Goal: Task Accomplishment & Management: Use online tool/utility

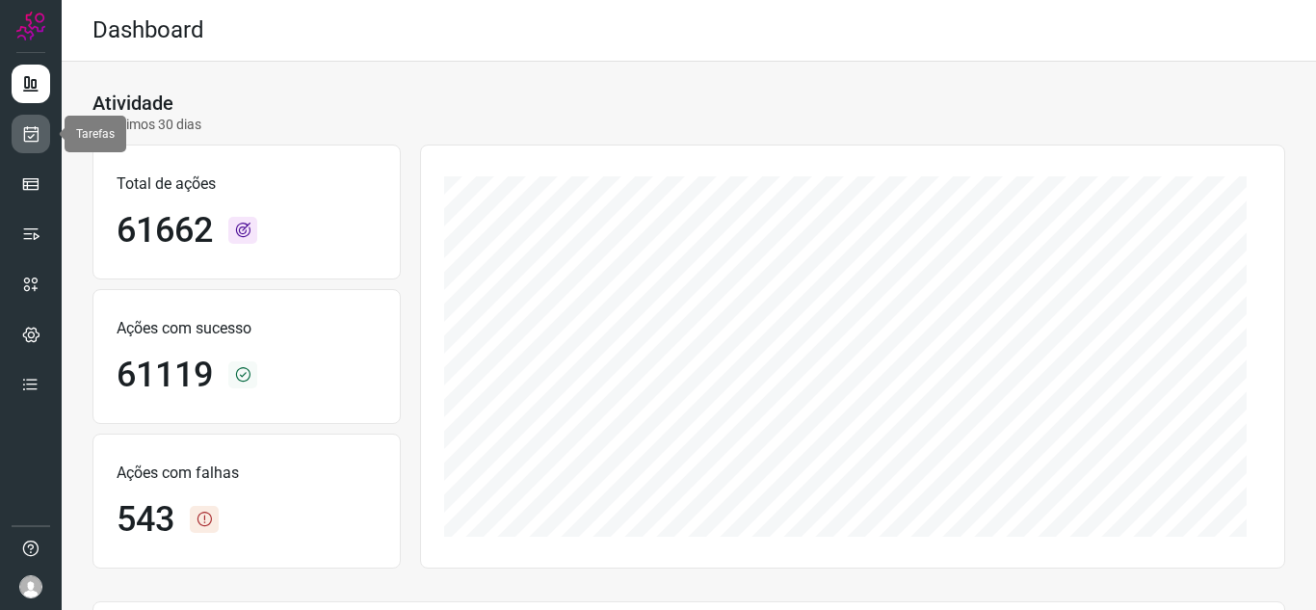
click at [33, 122] on link at bounding box center [31, 134] width 39 height 39
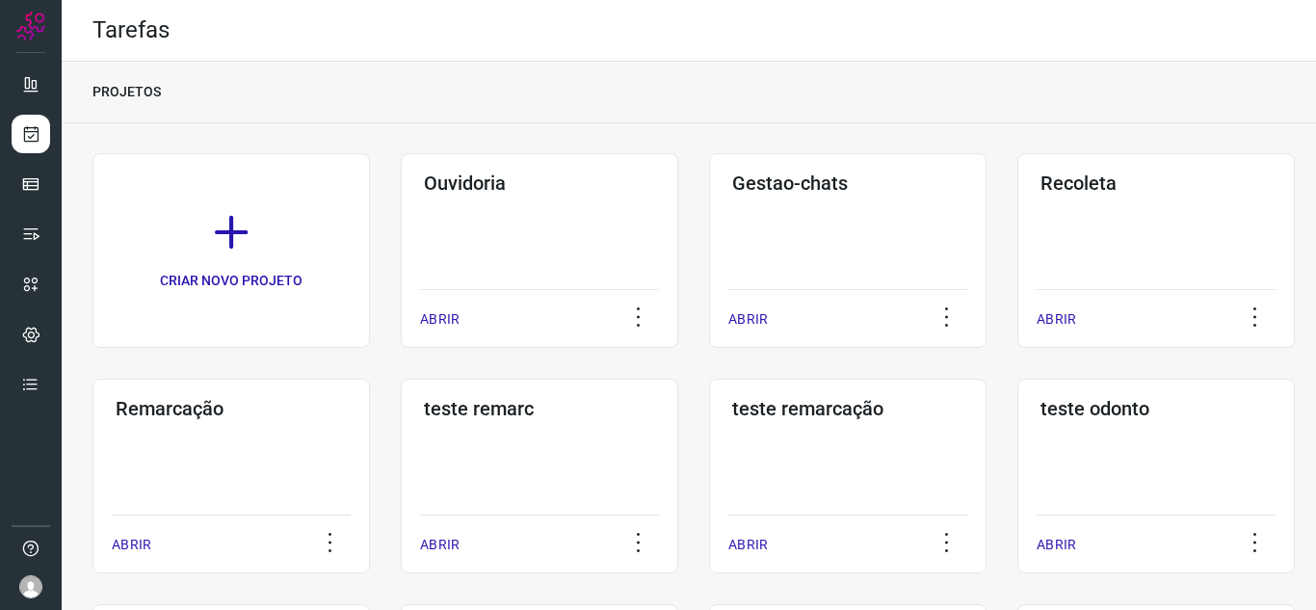
click at [439, 315] on p "ABRIR" at bounding box center [440, 319] width 40 height 20
click at [429, 317] on p "ABRIR" at bounding box center [440, 319] width 40 height 20
click at [425, 317] on p "ABRIR" at bounding box center [440, 319] width 40 height 20
click at [432, 320] on p "ABRIR" at bounding box center [440, 319] width 40 height 20
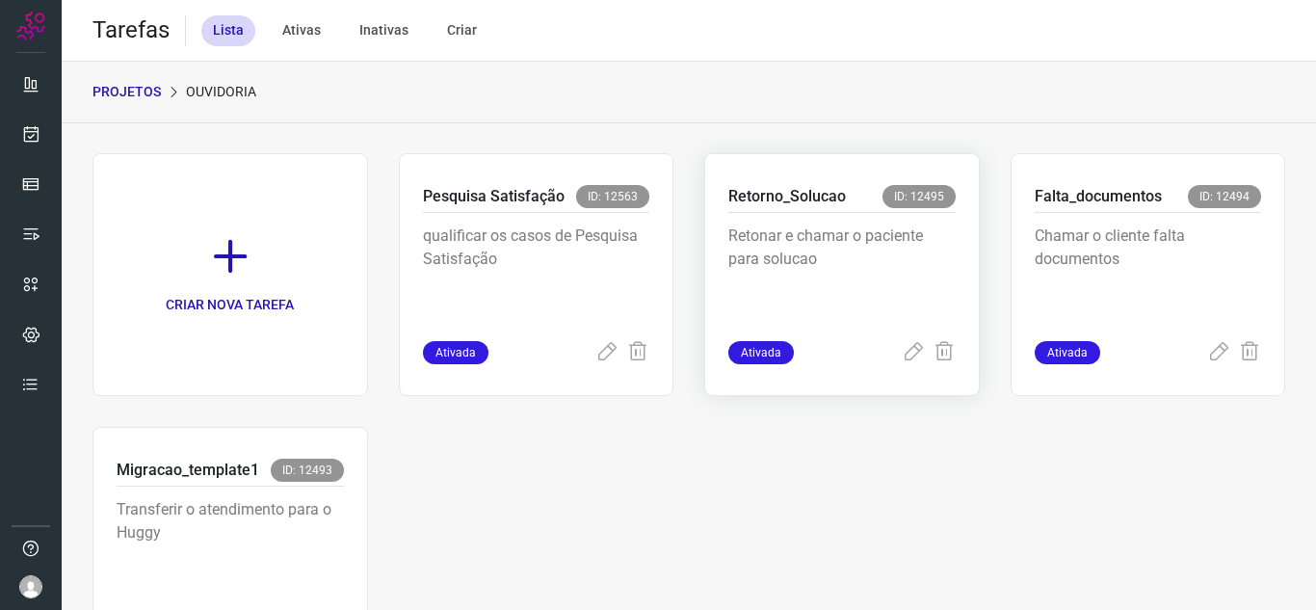
click at [1011, 367] on div "Retorno_Solucao ID: 12495 Retonar e chamar o paciente para solucao Ativada" at bounding box center [1149, 274] width 276 height 243
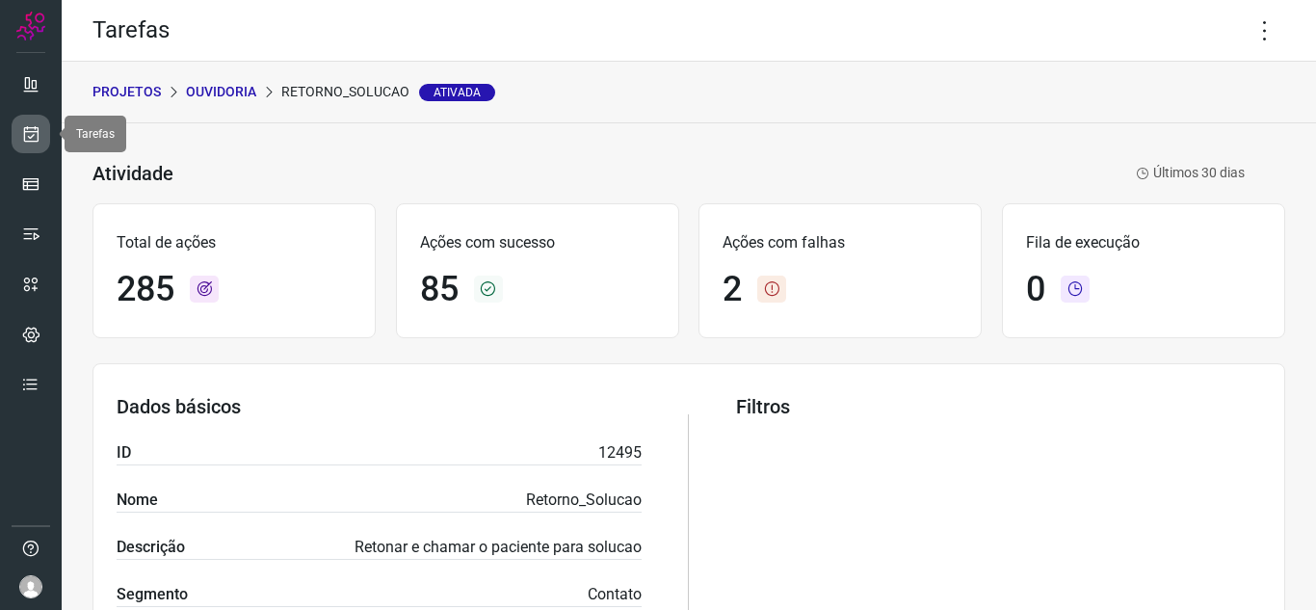
click at [42, 123] on link at bounding box center [31, 134] width 39 height 39
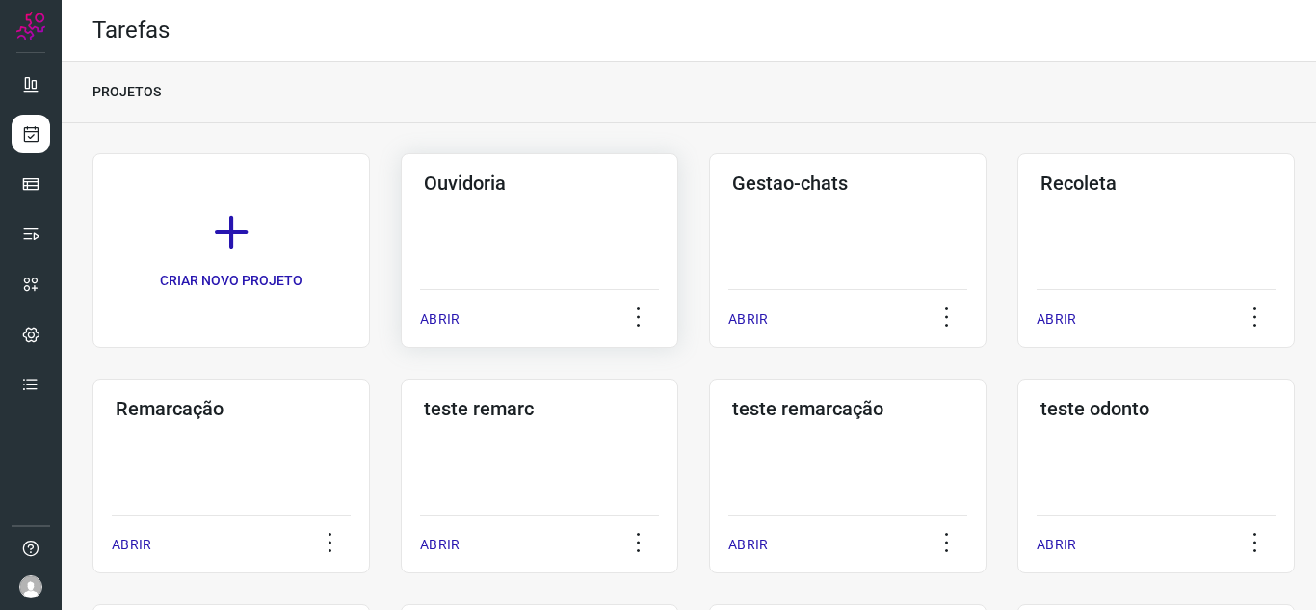
click at [476, 317] on div "ABRIR" at bounding box center [539, 313] width 239 height 48
click at [446, 317] on p "ABRIR" at bounding box center [440, 319] width 40 height 20
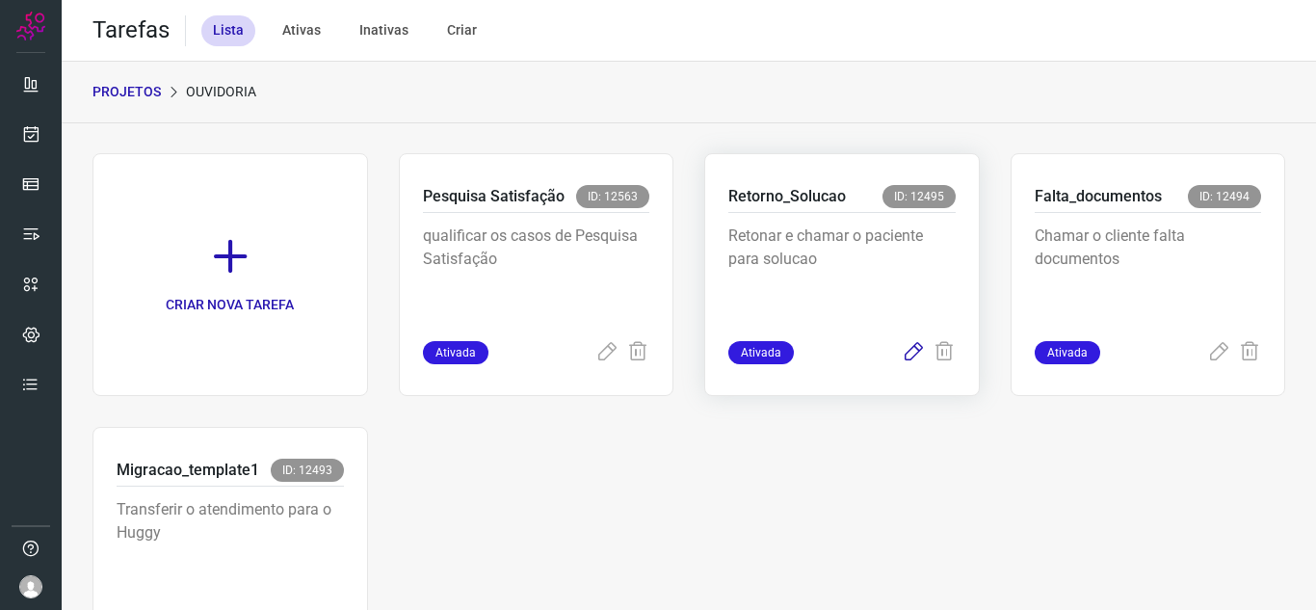
click at [909, 359] on icon at bounding box center [913, 352] width 23 height 23
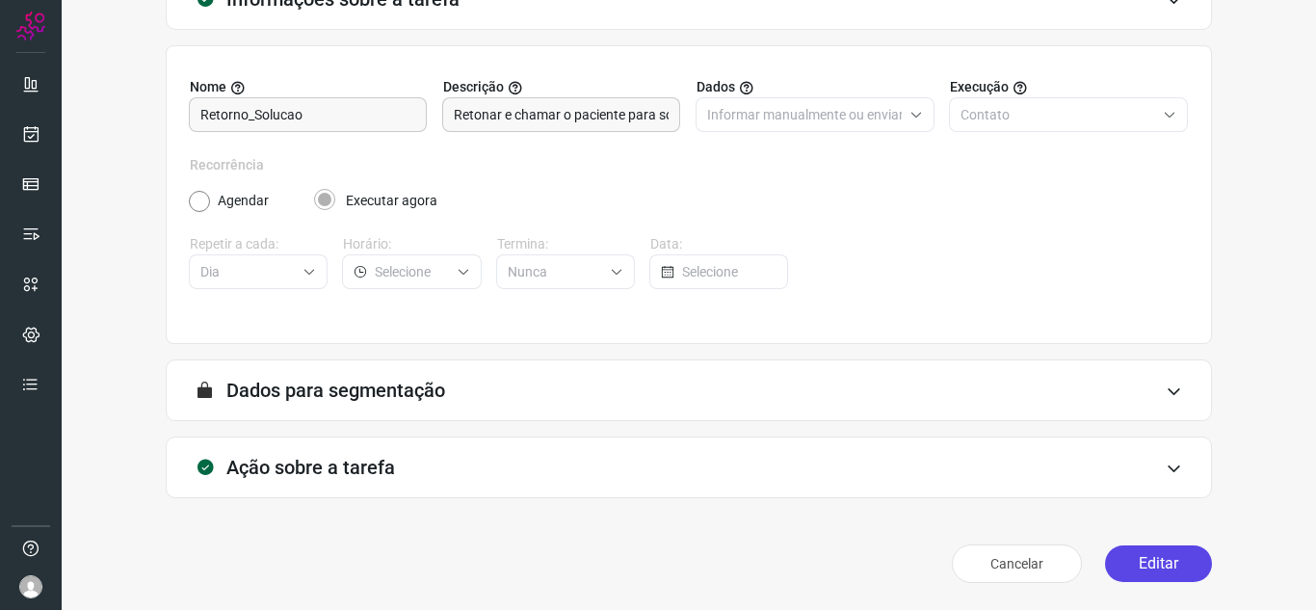
scroll to position [143, 0]
click at [1155, 552] on button "Editar" at bounding box center [1158, 563] width 107 height 37
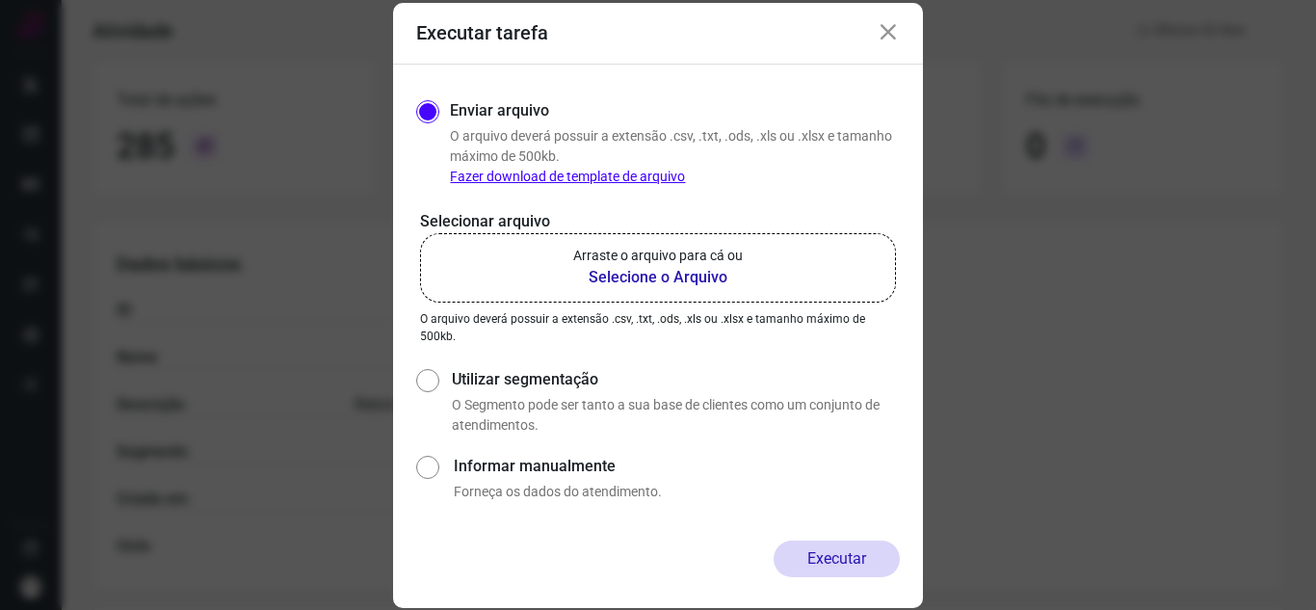
click at [685, 261] on p "Arraste o arquivo para cá ou" at bounding box center [658, 256] width 170 height 20
click at [0, 0] on input "Arraste o arquivo para cá ou Selecione o Arquivo" at bounding box center [0, 0] width 0 height 0
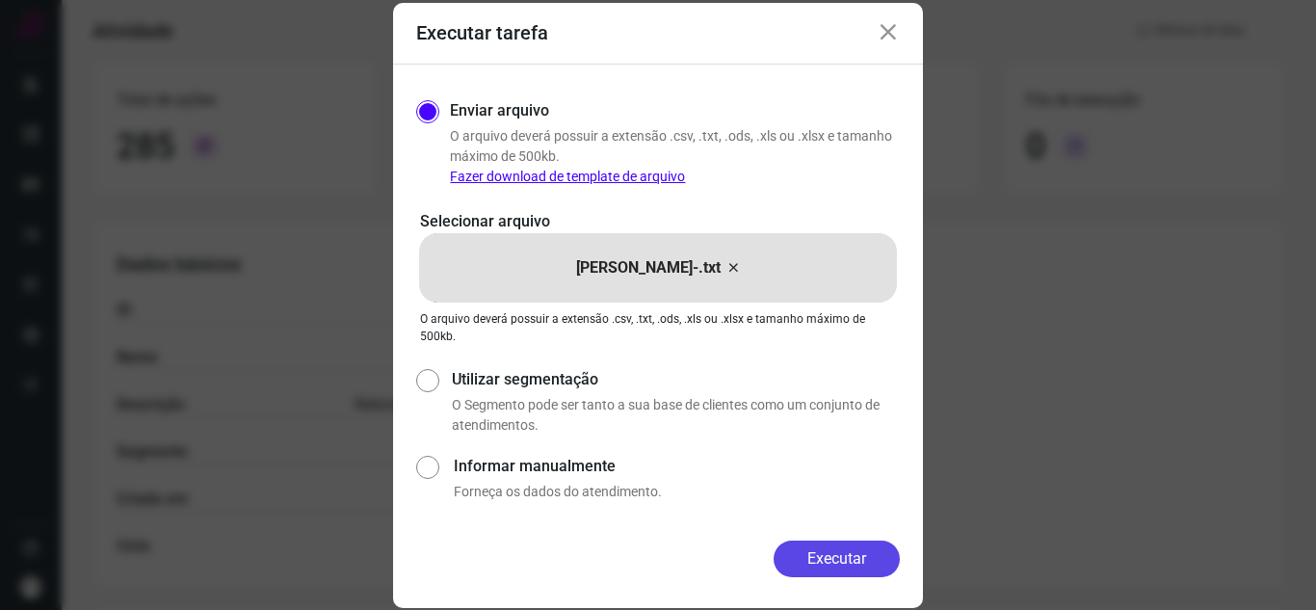
click at [859, 571] on button "Executar" at bounding box center [837, 559] width 126 height 37
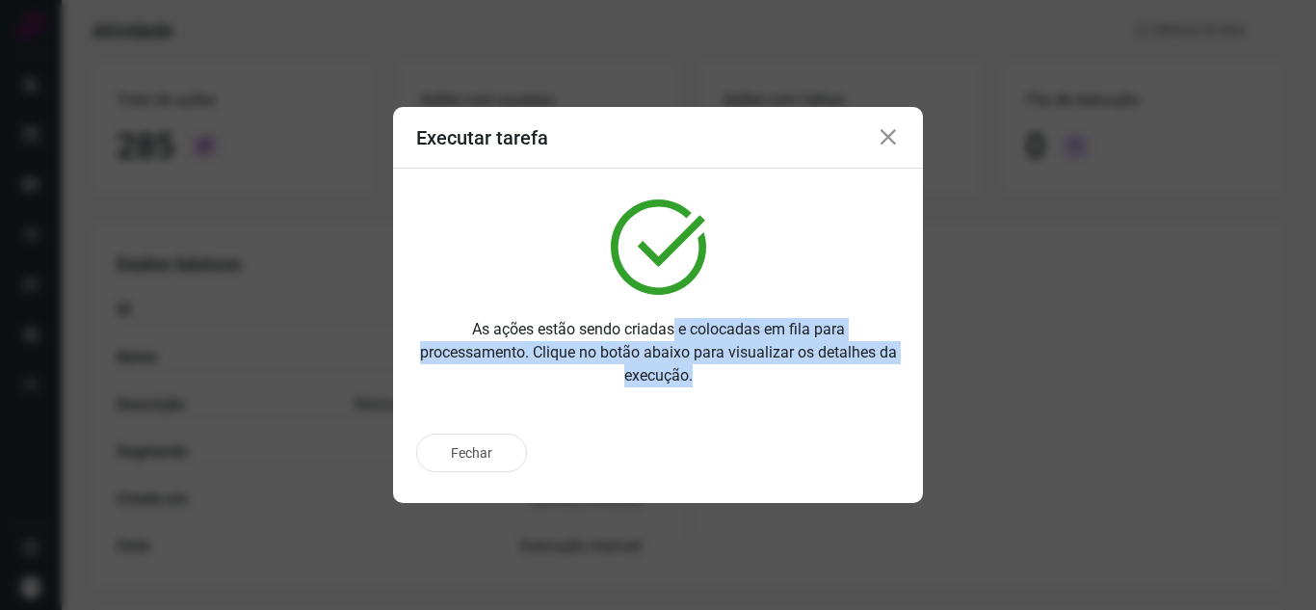
drag, startPoint x: 710, startPoint y: 293, endPoint x: 862, endPoint y: 320, distance: 154.6
click at [862, 320] on p "As ações estão sendo criadas e colocadas em fila para processamento. Clique no …" at bounding box center [658, 352] width 484 height 69
click at [797, 337] on p "As ações estão sendo criadas e colocadas em fila para processamento. Clique no …" at bounding box center [658, 352] width 484 height 69
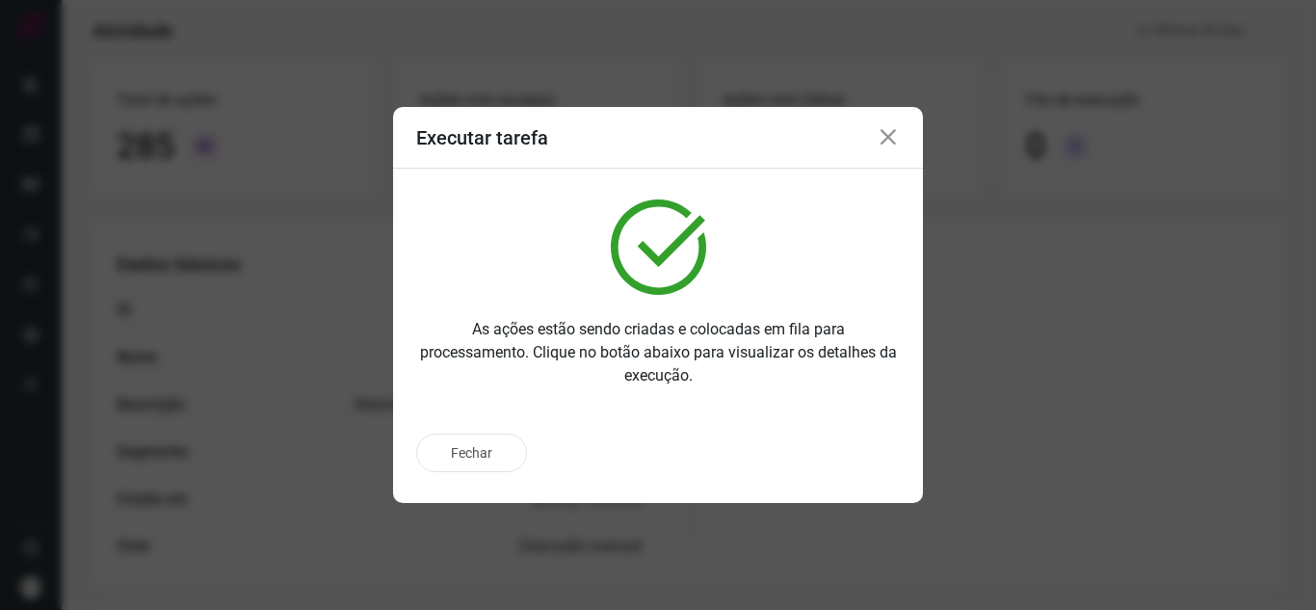
click at [989, 400] on div "Executar tarefa As ações estão sendo criadas e colocadas em fila para processam…" at bounding box center [658, 305] width 1316 height 610
click at [866, 434] on div "Fechar" at bounding box center [658, 453] width 484 height 39
click at [886, 149] on icon at bounding box center [888, 137] width 23 height 23
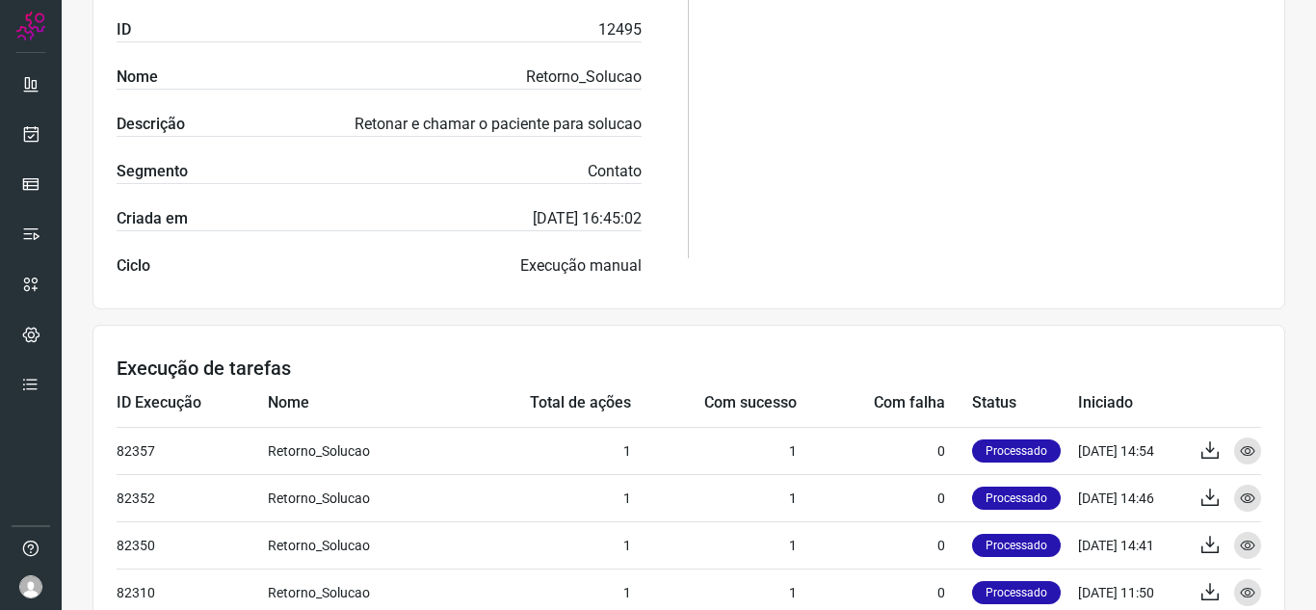
scroll to position [289, 0]
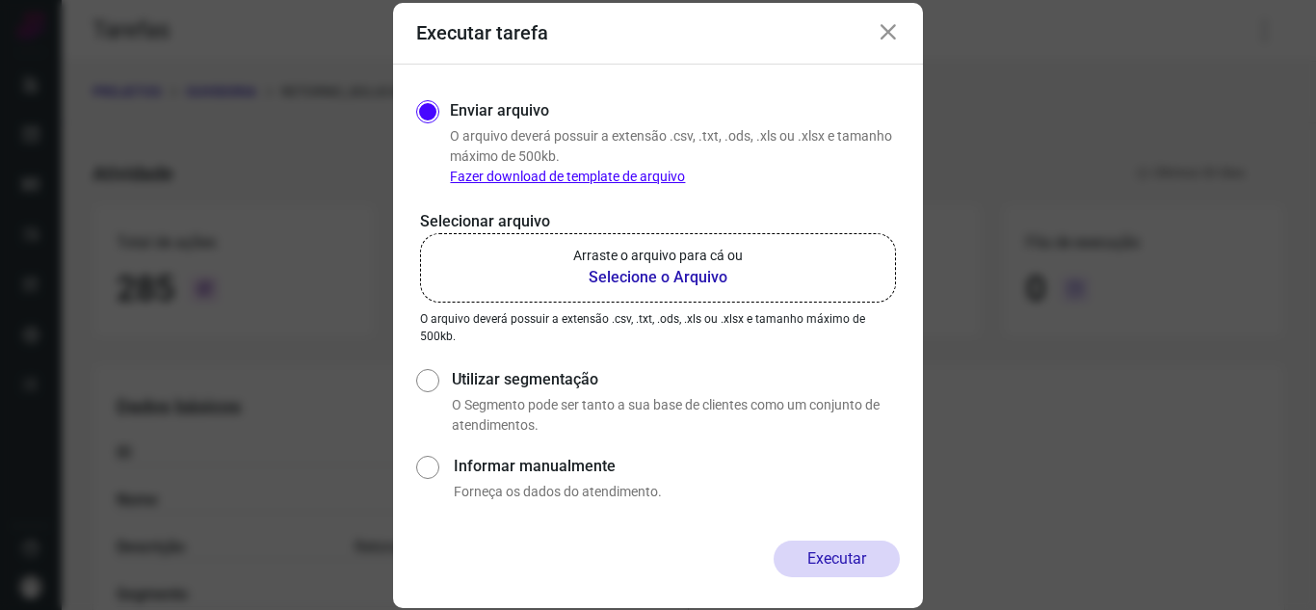
click at [700, 277] on b "Selecione o Arquivo" at bounding box center [658, 277] width 170 height 23
click at [0, 0] on input "Arraste o arquivo para cá ou Selecione o Arquivo" at bounding box center [0, 0] width 0 height 0
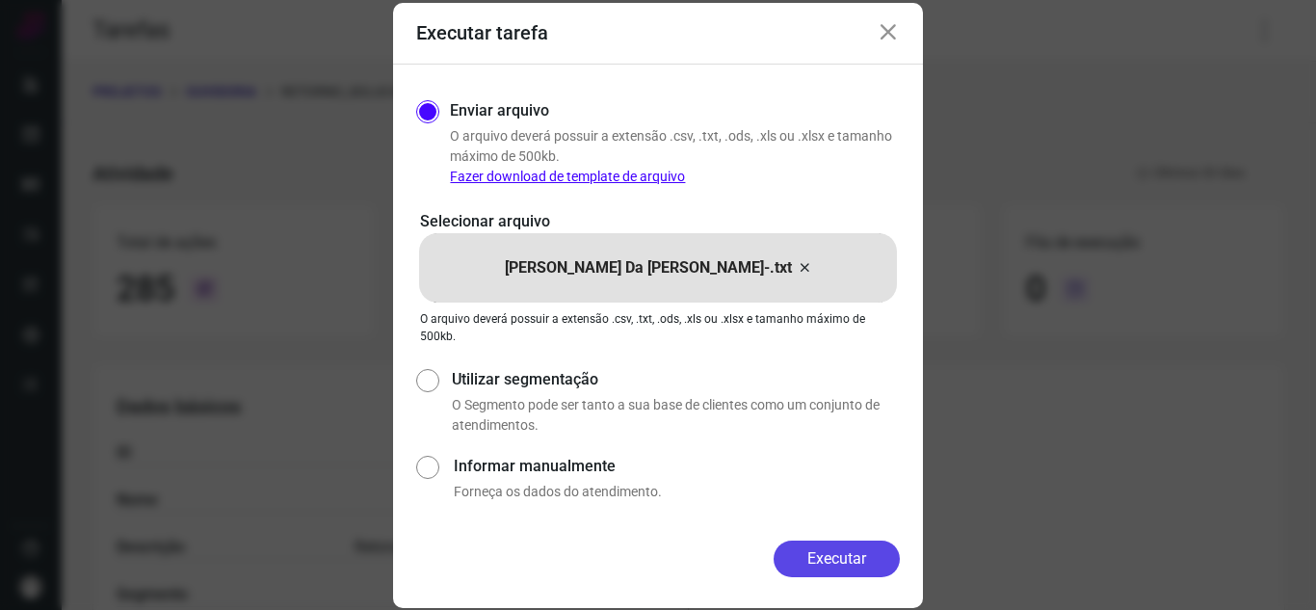
click at [803, 575] on button "Executar" at bounding box center [837, 559] width 126 height 37
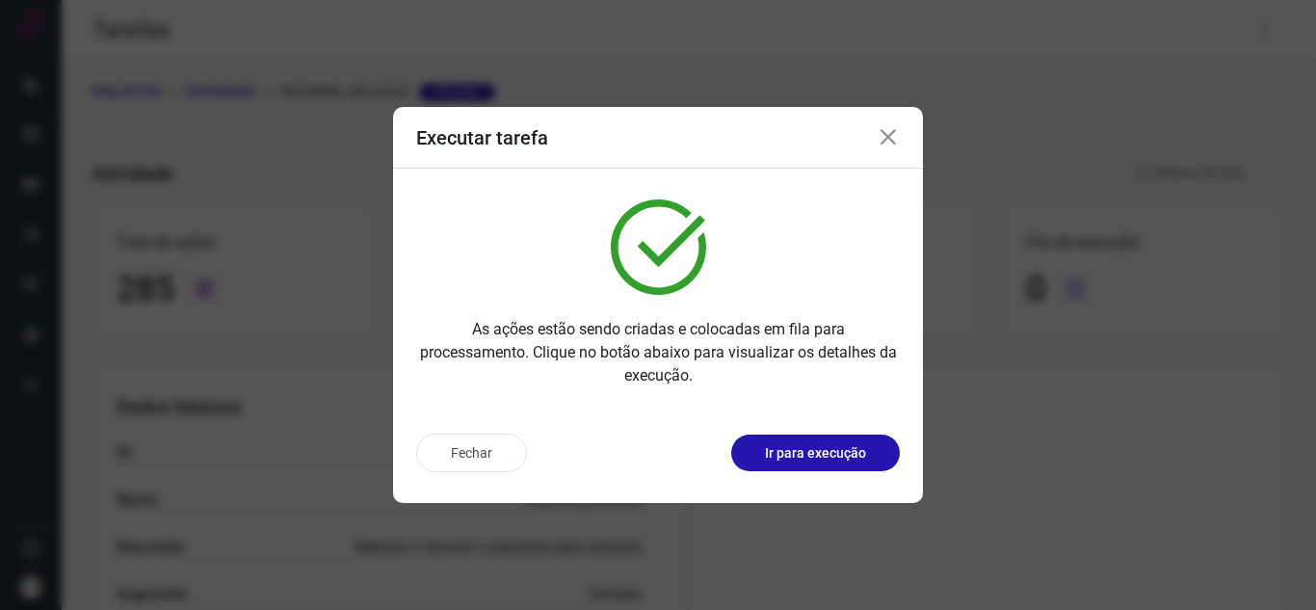
drag, startPoint x: 811, startPoint y: 449, endPoint x: 829, endPoint y: 421, distance: 32.9
click at [812, 449] on p "Ir para execução" at bounding box center [815, 453] width 101 height 20
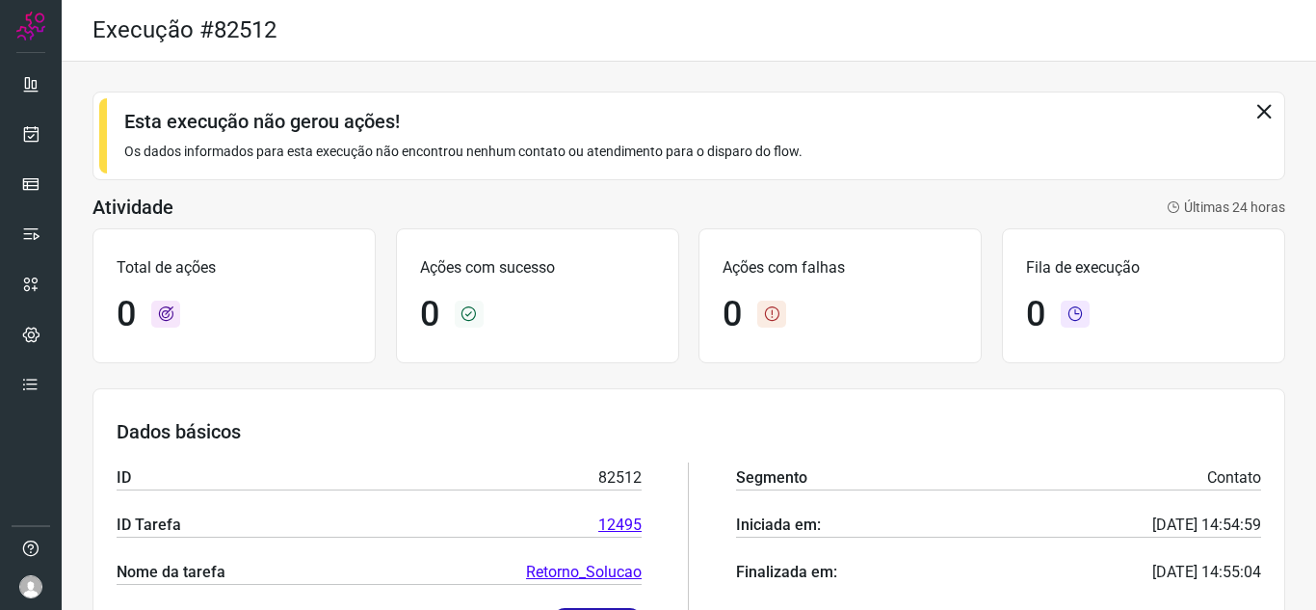
click at [1254, 105] on icon at bounding box center [1264, 110] width 21 height 21
